Goal: Information Seeking & Learning: Learn about a topic

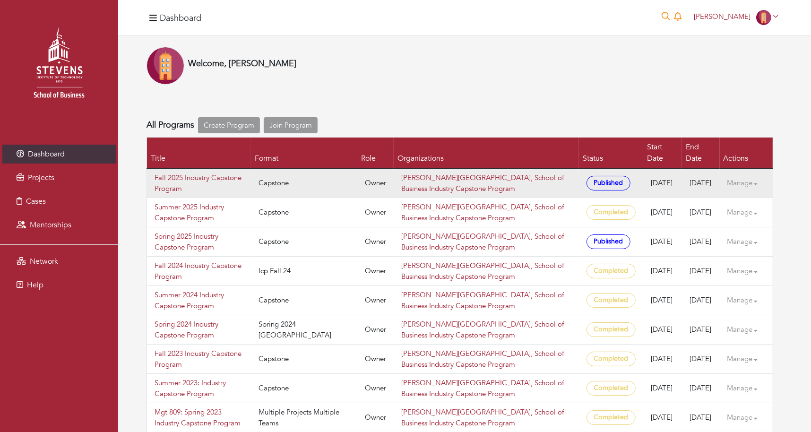
click at [195, 182] on td "Fall 2025 Industry Capstone Program" at bounding box center [199, 183] width 104 height 30
click at [187, 175] on link "Fall 2025 Industry Capstone Program" at bounding box center [199, 183] width 89 height 21
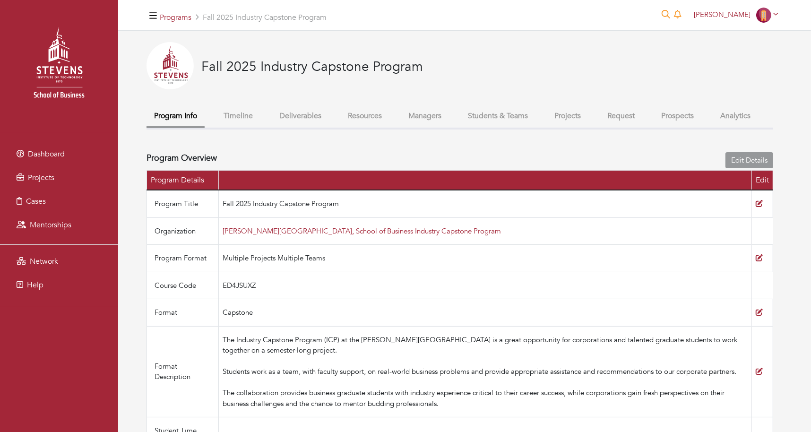
click at [477, 118] on button "Students & Teams" at bounding box center [498, 116] width 75 height 20
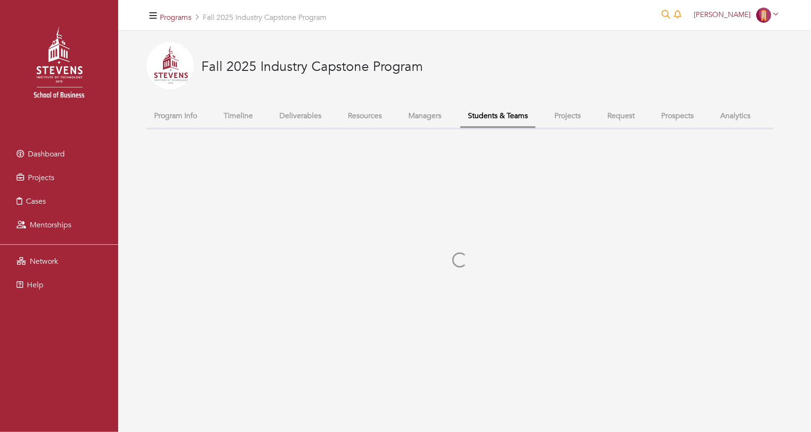
click at [574, 120] on button "Projects" at bounding box center [568, 116] width 42 height 20
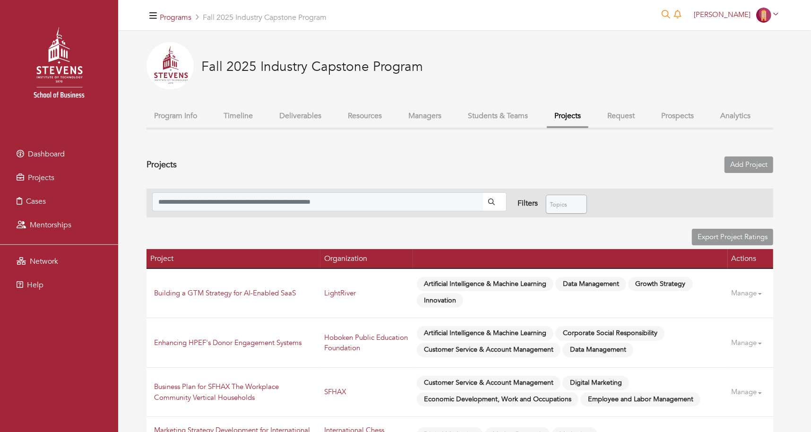
click at [407, 132] on div "Welcome!, you are now part of this program. × Hoo-Ray! Now you can review the p…" at bounding box center [460, 421] width 627 height 631
